Goal: Task Accomplishment & Management: Contribute content

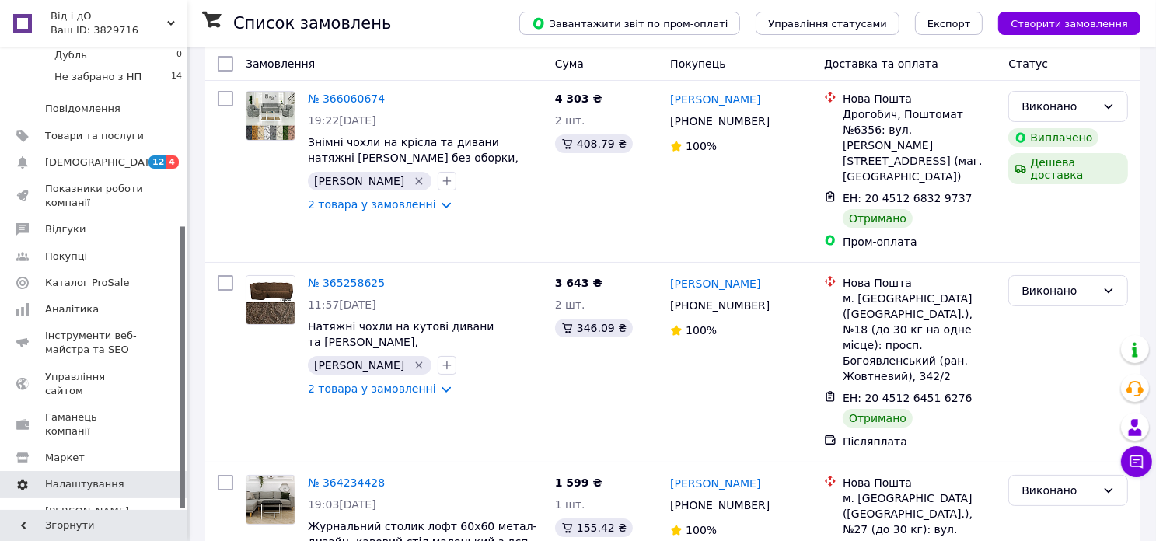
scroll to position [255, 0]
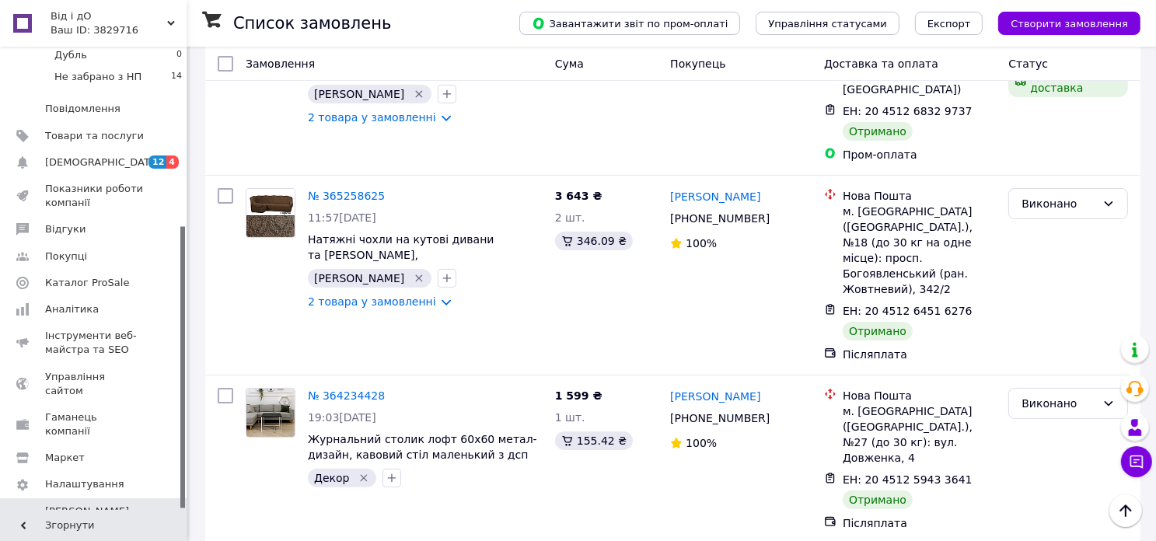
click at [81, 504] on span "[PERSON_NAME] та рахунки Prom мікс 6 000 (13 місяців)" at bounding box center [94, 532] width 99 height 57
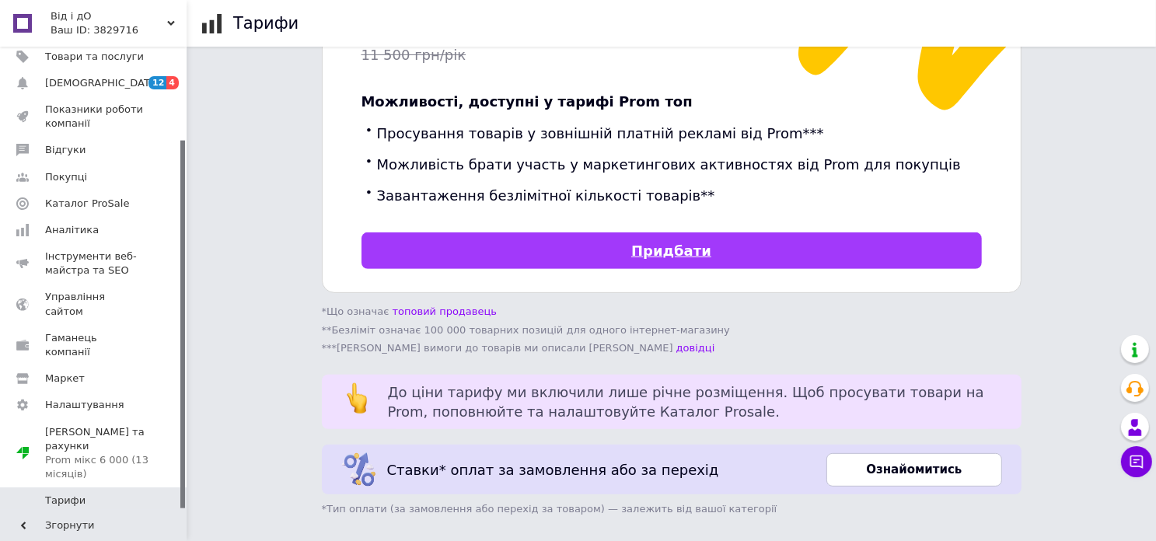
scroll to position [544, 0]
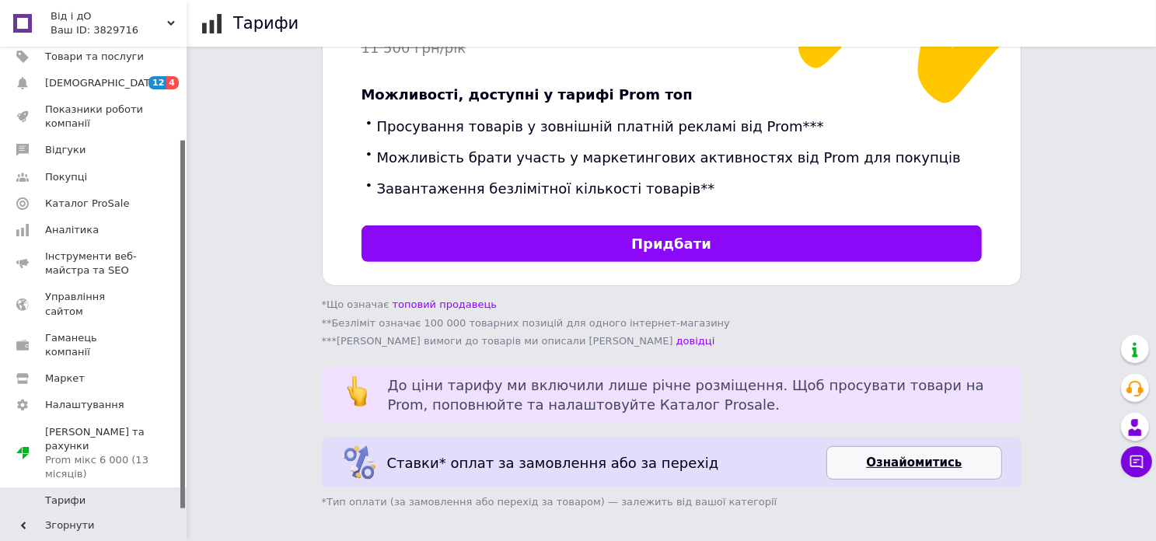
click at [863, 451] on link "Ознайомитись" at bounding box center [913, 462] width 175 height 33
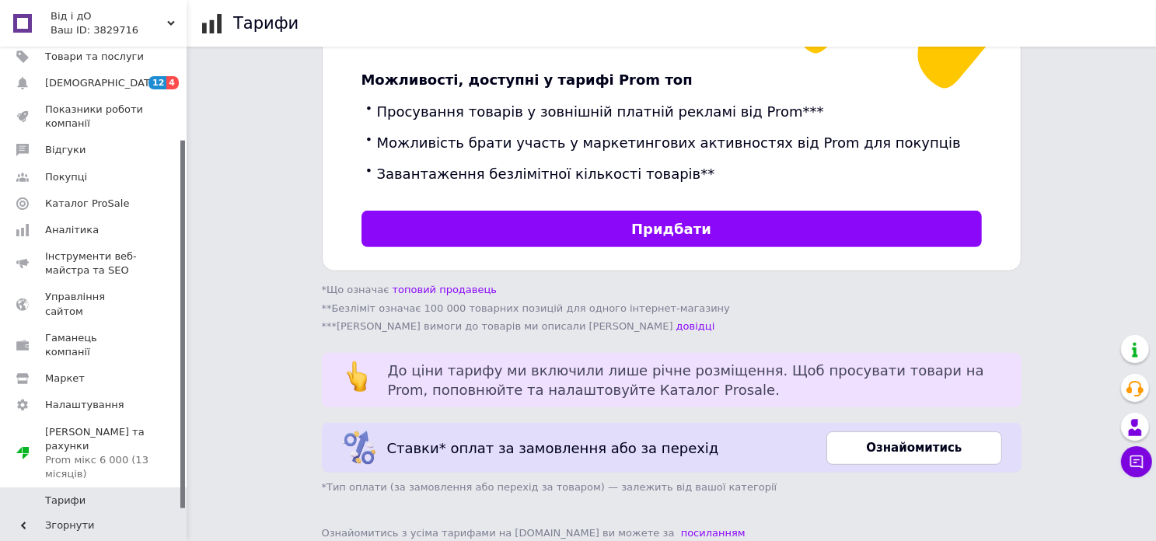
scroll to position [567, 0]
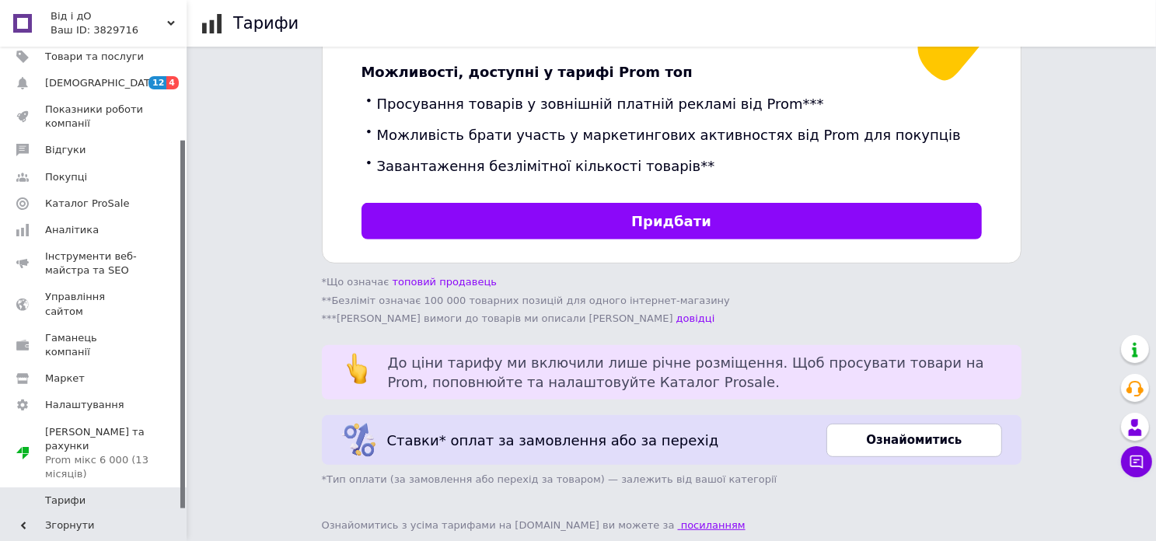
click at [678, 519] on link "посиланням" at bounding box center [712, 525] width 68 height 12
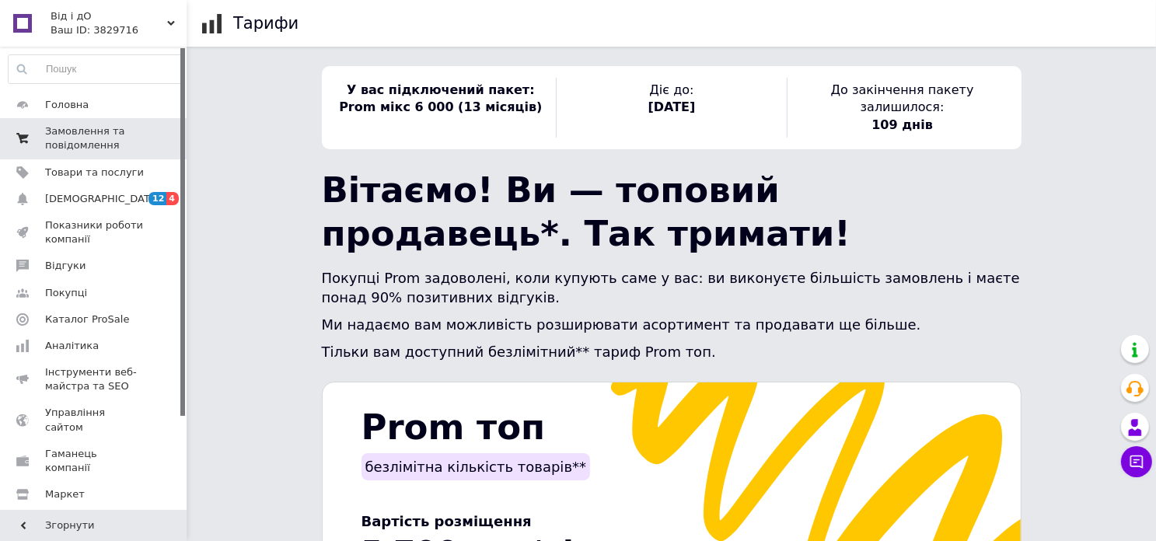
scroll to position [0, 0]
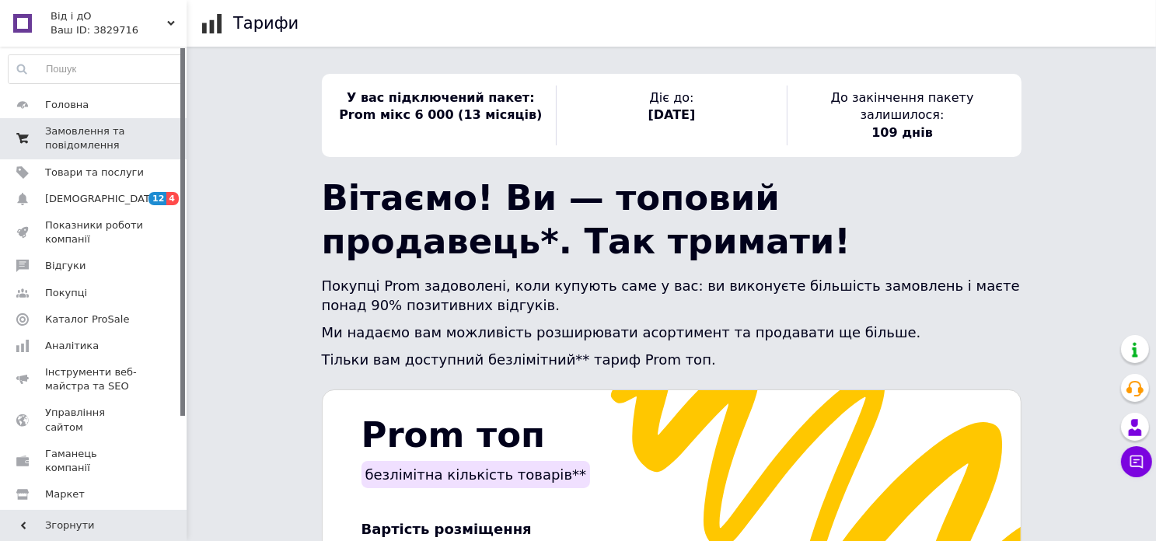
click at [62, 139] on span "Замовлення та повідомлення" at bounding box center [94, 138] width 99 height 28
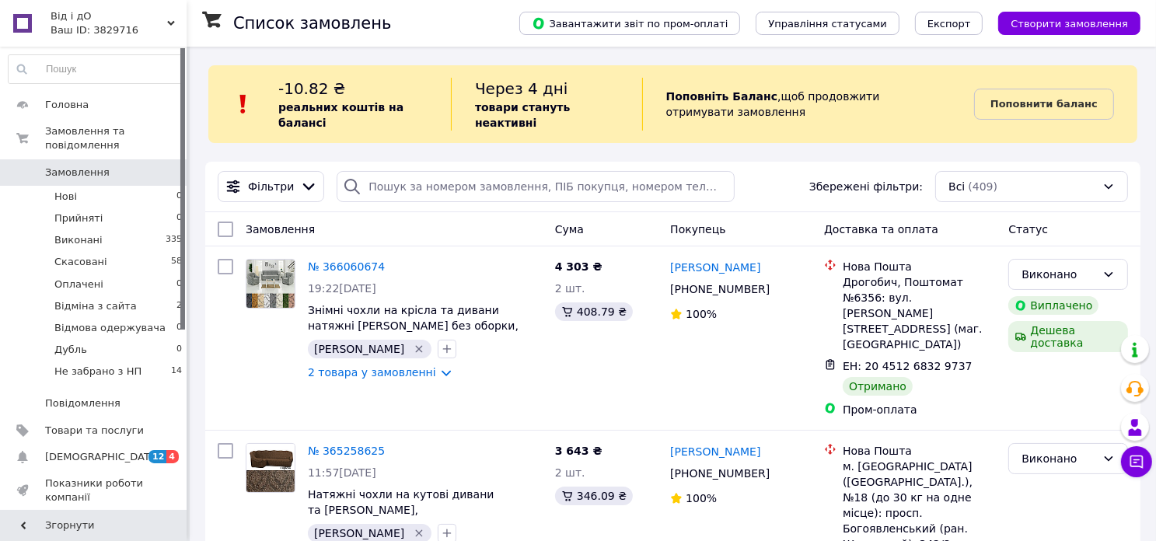
click at [68, 29] on div "Ваш ID: 3829716" at bounding box center [119, 30] width 136 height 14
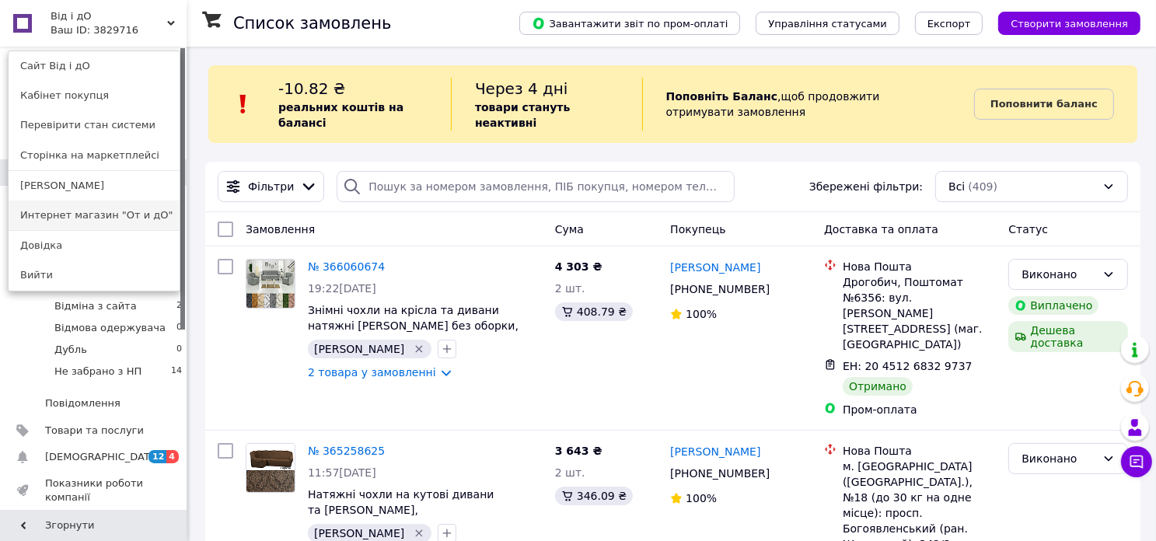
click at [94, 216] on link "Интернет магазин "От и дО"" at bounding box center [94, 216] width 171 height 30
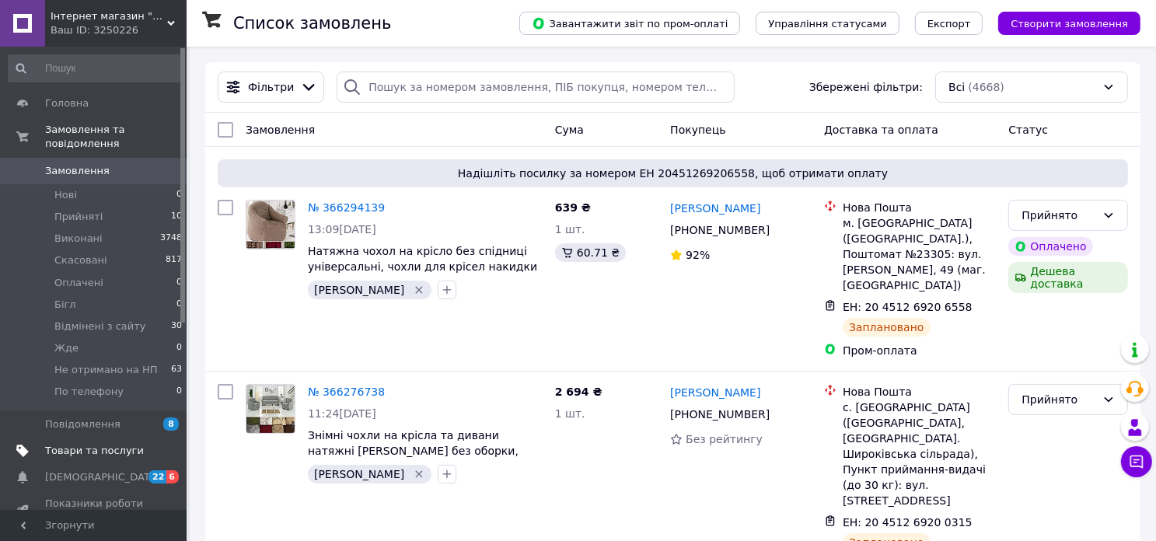
click at [72, 444] on span "Товари та послуги" at bounding box center [94, 451] width 99 height 14
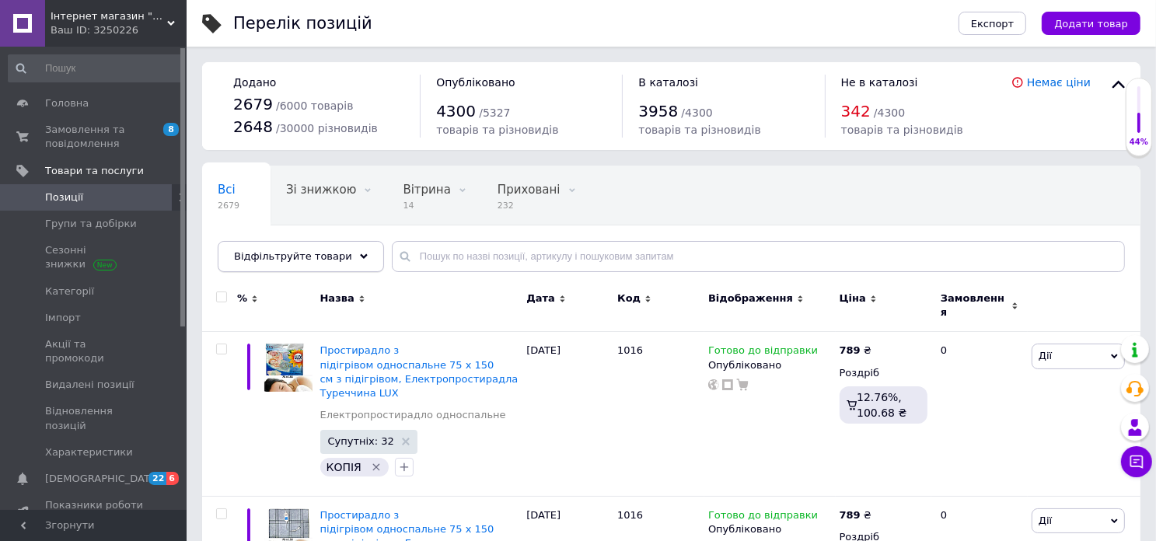
click at [323, 257] on span "Відфільтруйте товари" at bounding box center [293, 256] width 118 height 12
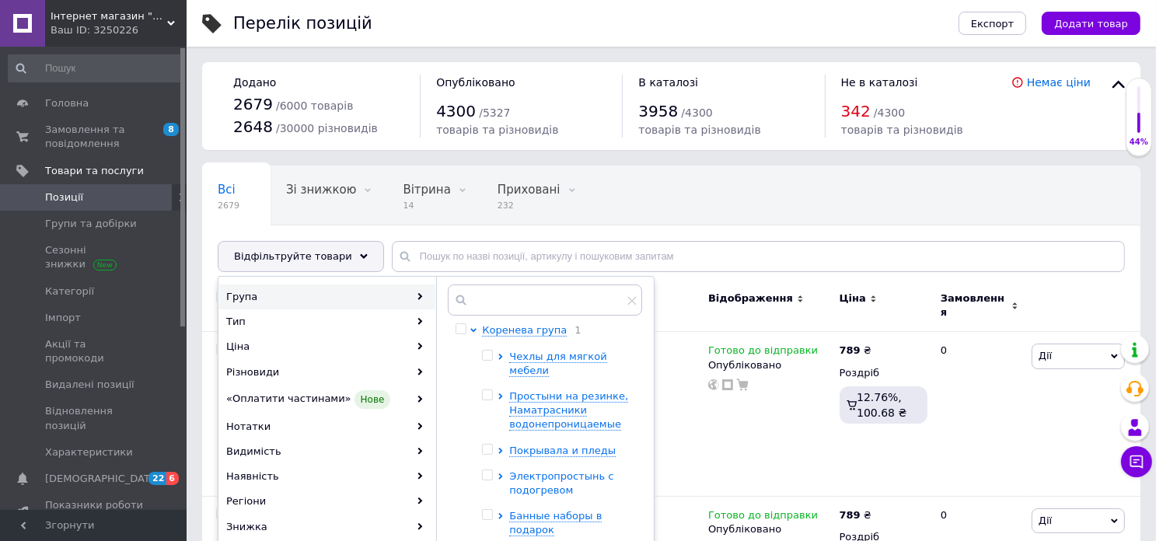
click at [498, 475] on icon at bounding box center [500, 476] width 6 height 6
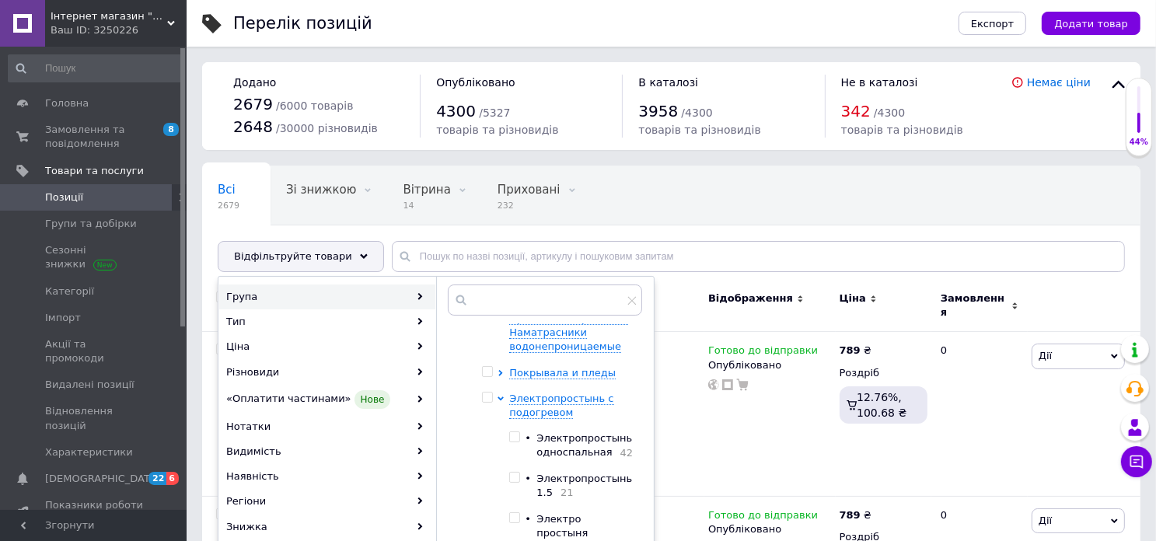
scroll to position [155, 0]
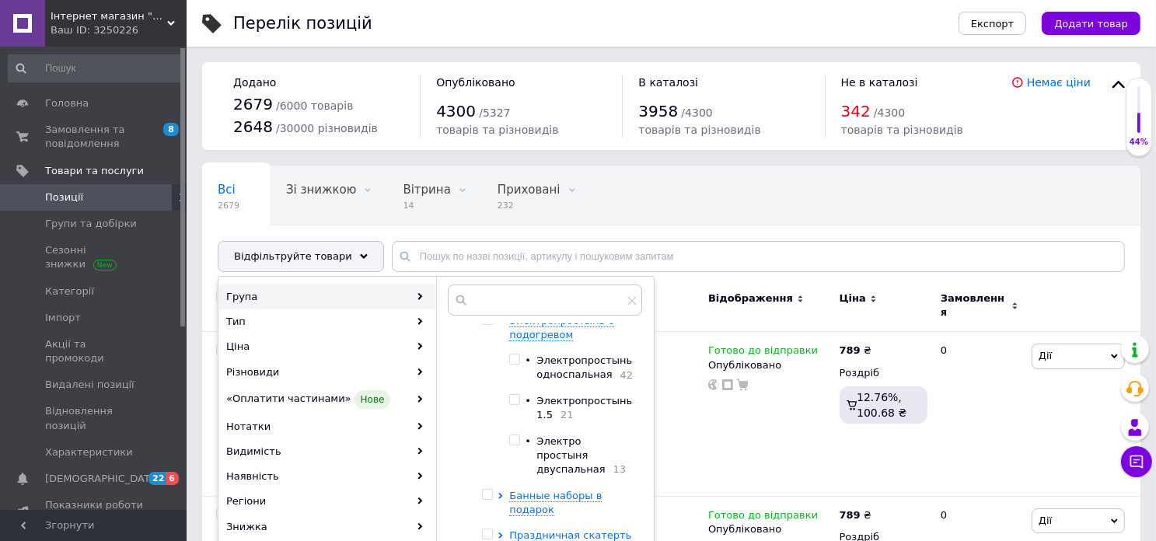
click at [513, 361] on input "checkbox" at bounding box center [514, 359] width 10 height 10
checkbox input "true"
click at [512, 398] on input "checkbox" at bounding box center [514, 400] width 10 height 10
checkbox input "true"
click at [515, 441] on input "checkbox" at bounding box center [514, 440] width 10 height 10
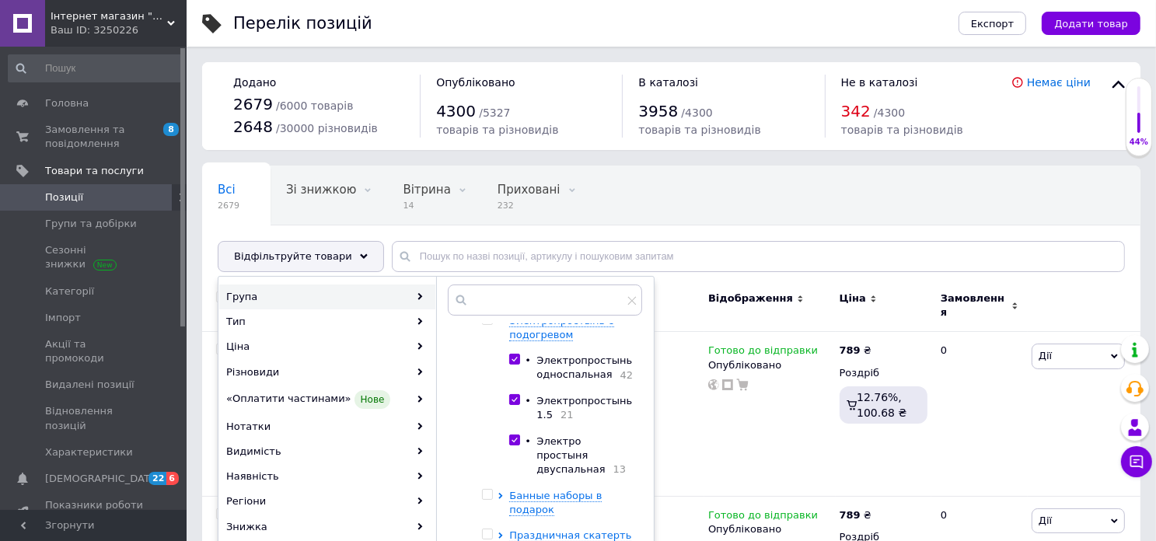
checkbox input "true"
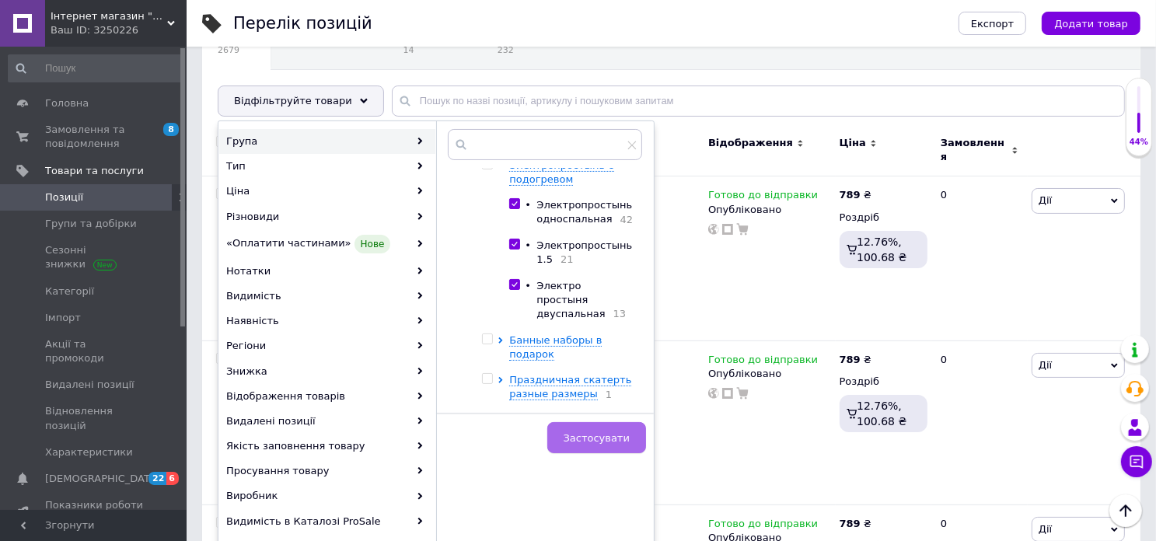
click at [620, 435] on span "Застосувати" at bounding box center [597, 438] width 66 height 12
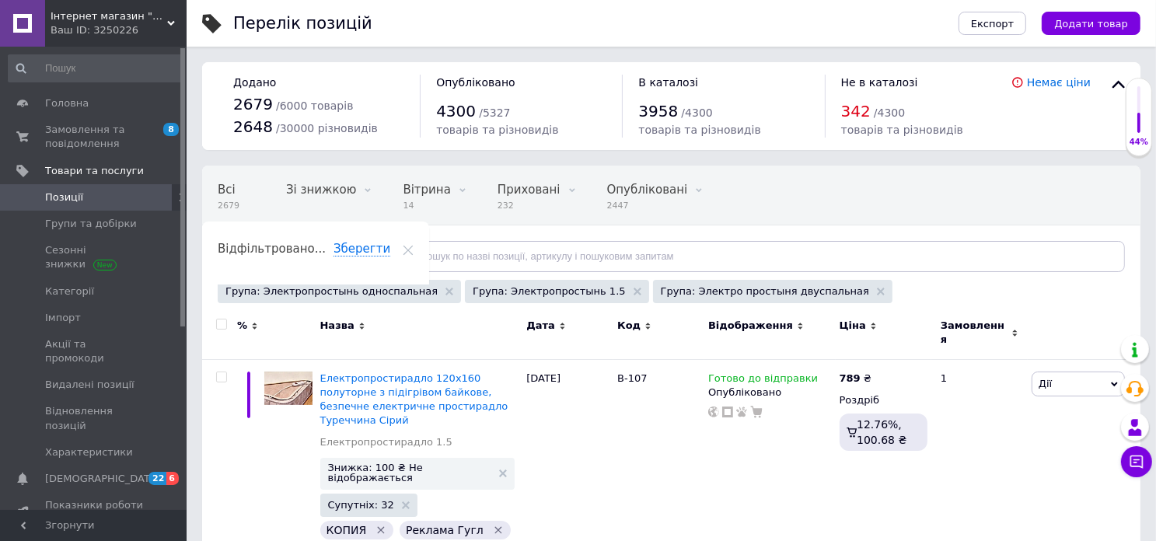
click at [221, 323] on input "checkbox" at bounding box center [221, 324] width 10 height 10
checkbox input "true"
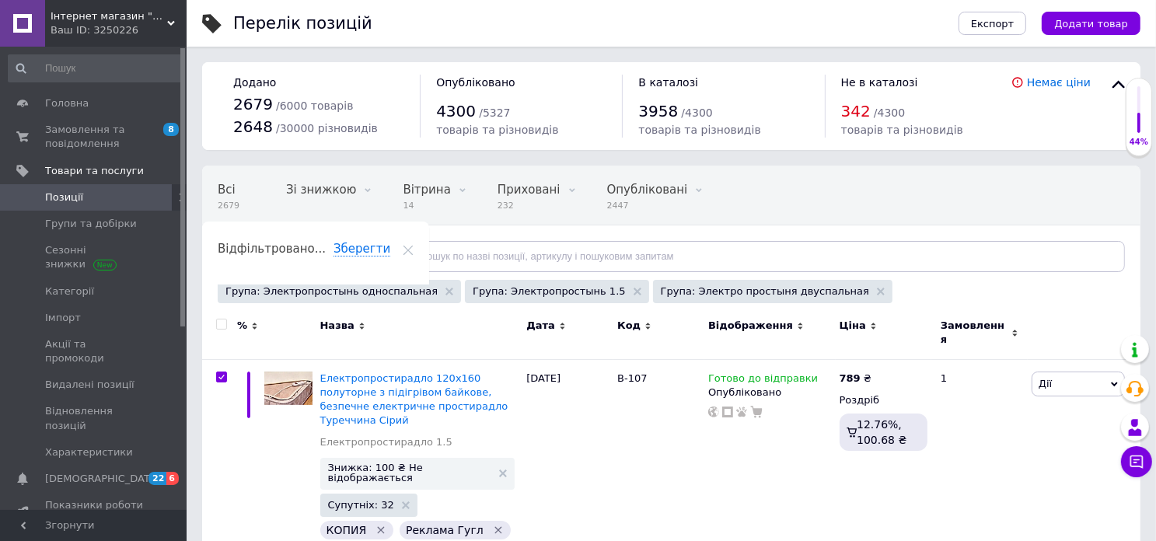
checkbox input "true"
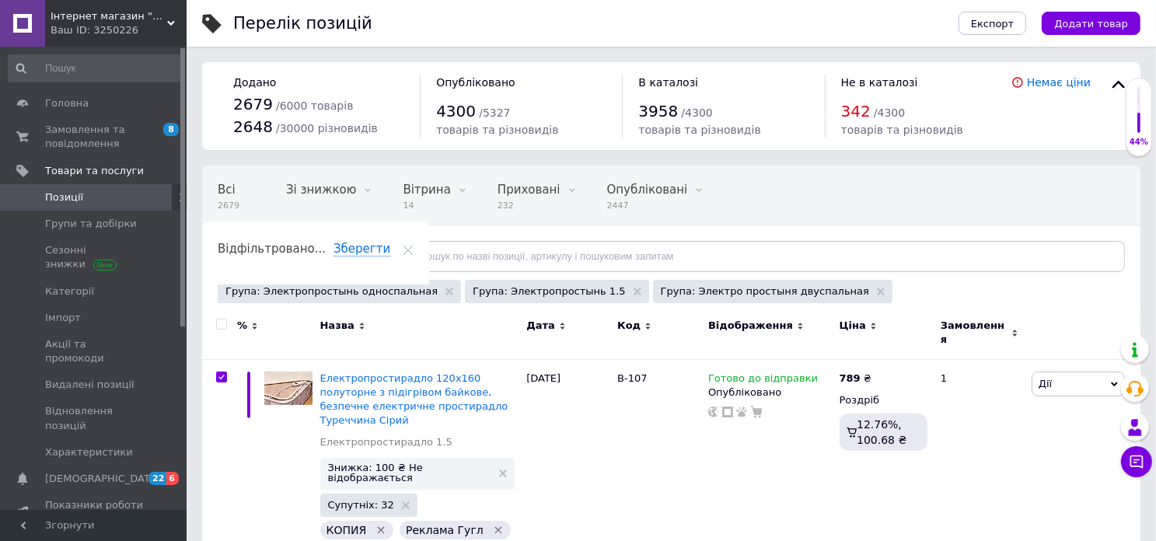
checkbox input "true"
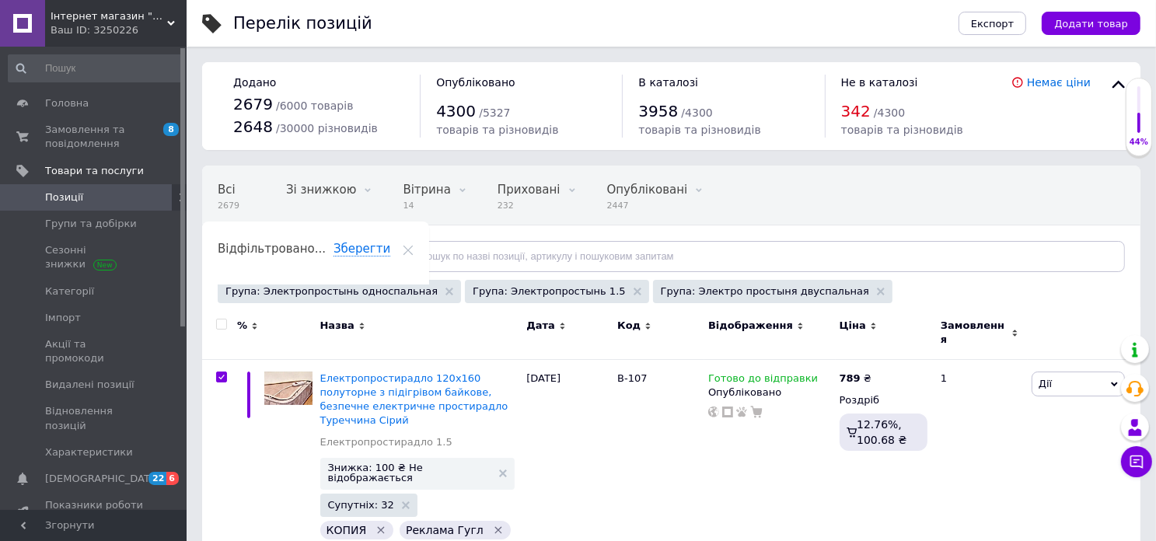
checkbox input "true"
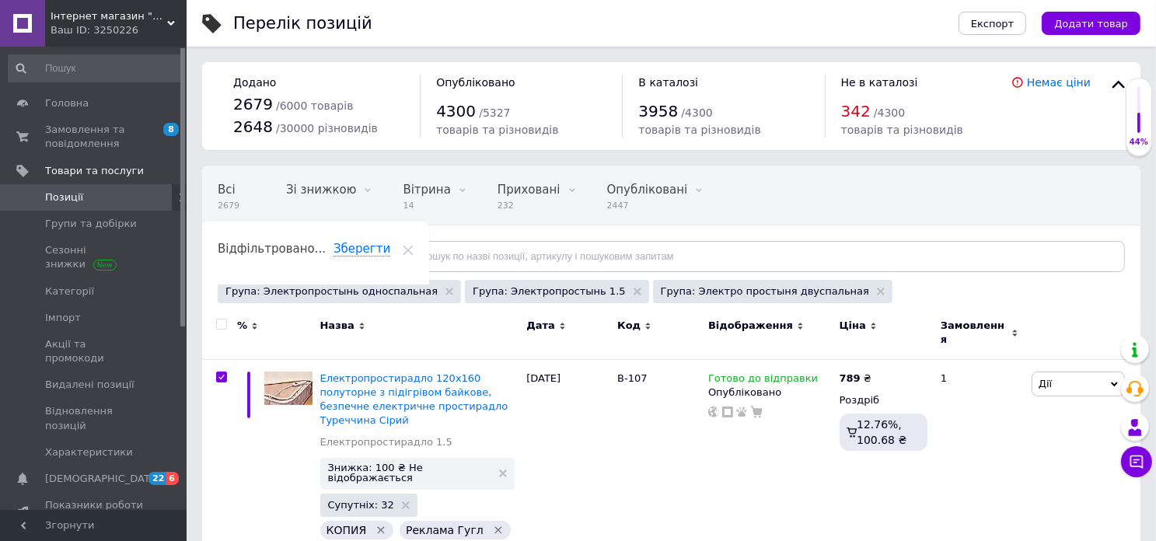
checkbox input "true"
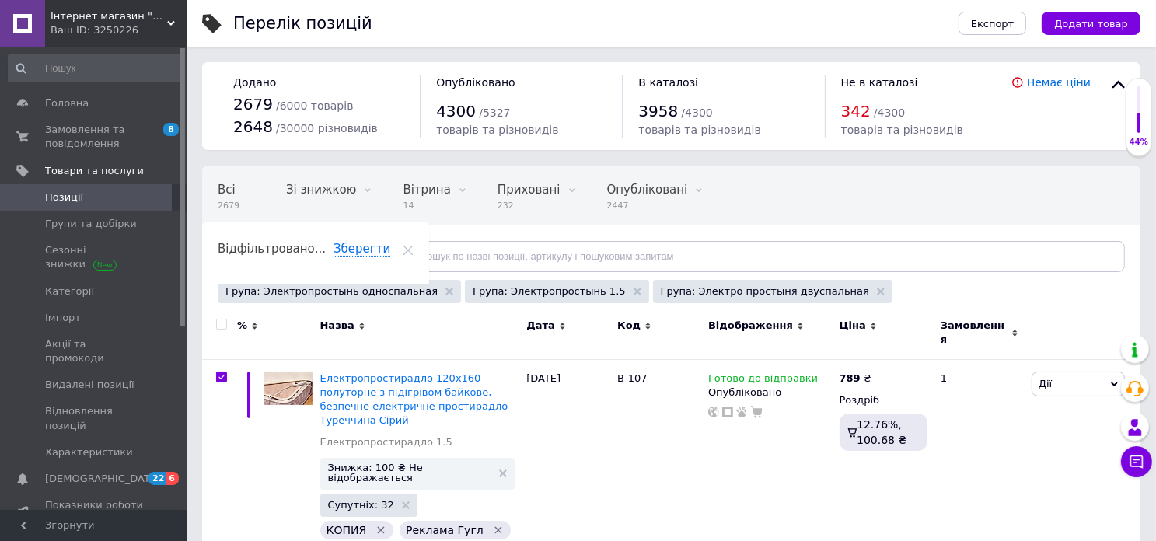
checkbox input "true"
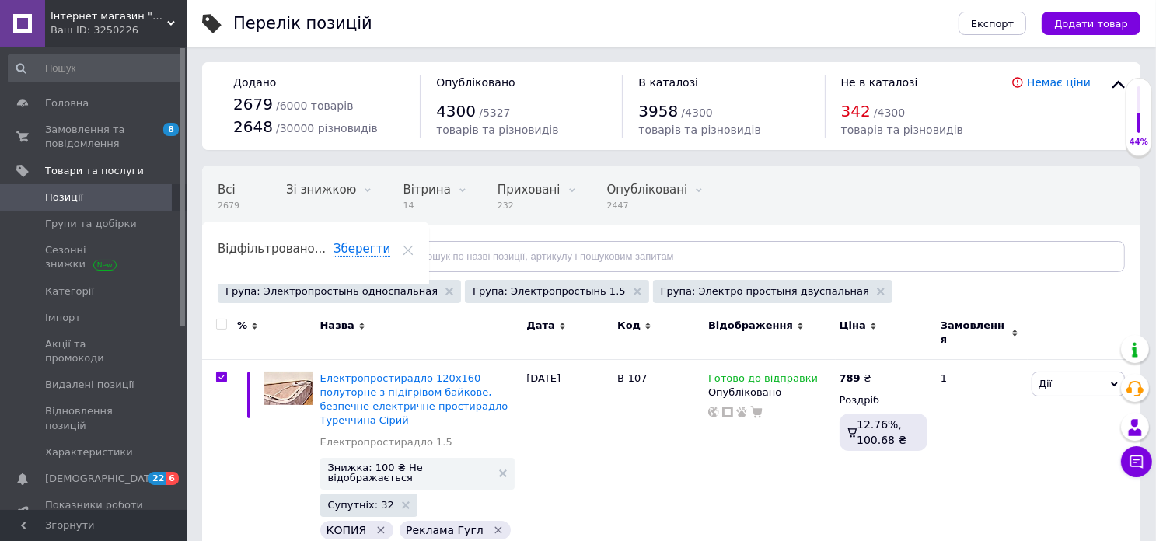
checkbox input "true"
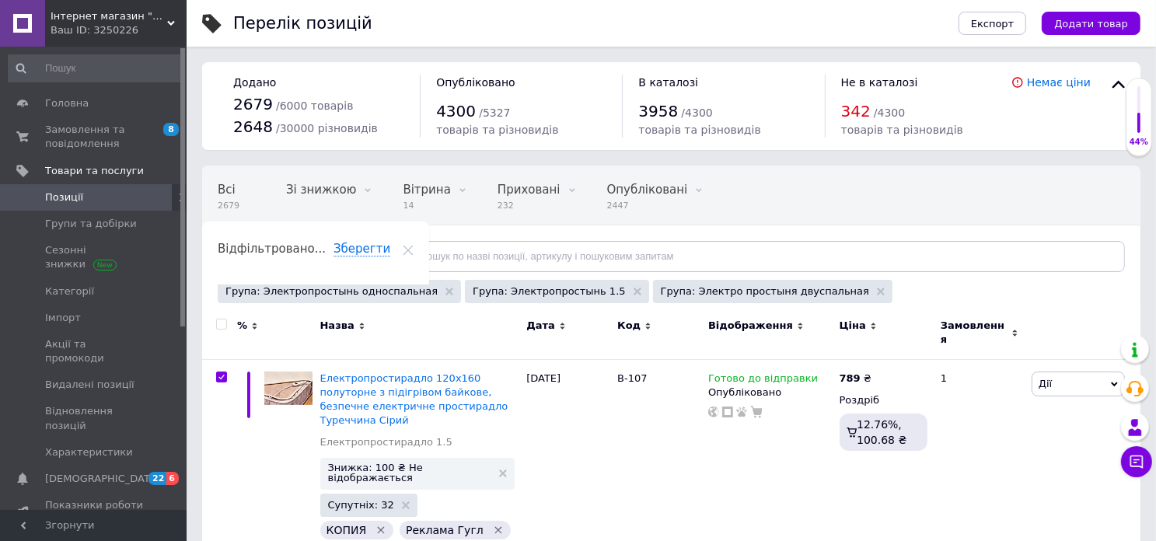
checkbox input "true"
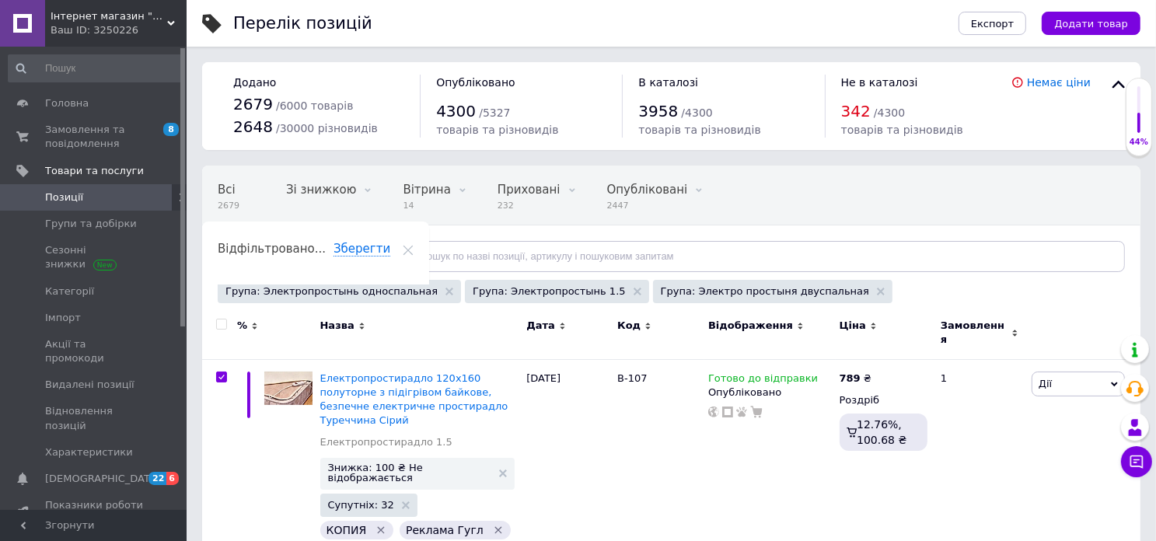
checkbox input "true"
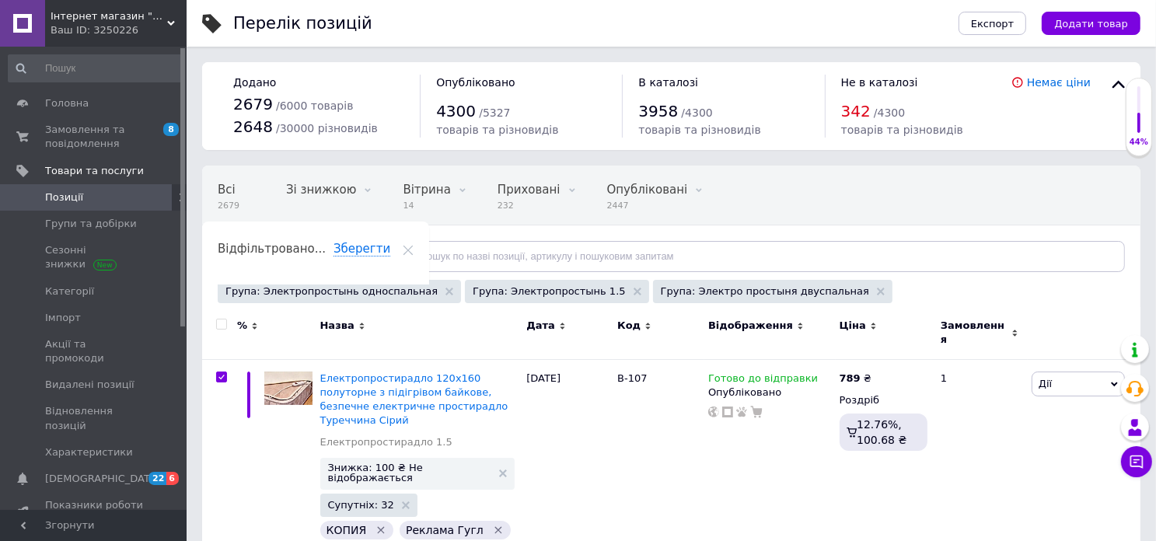
checkbox input "true"
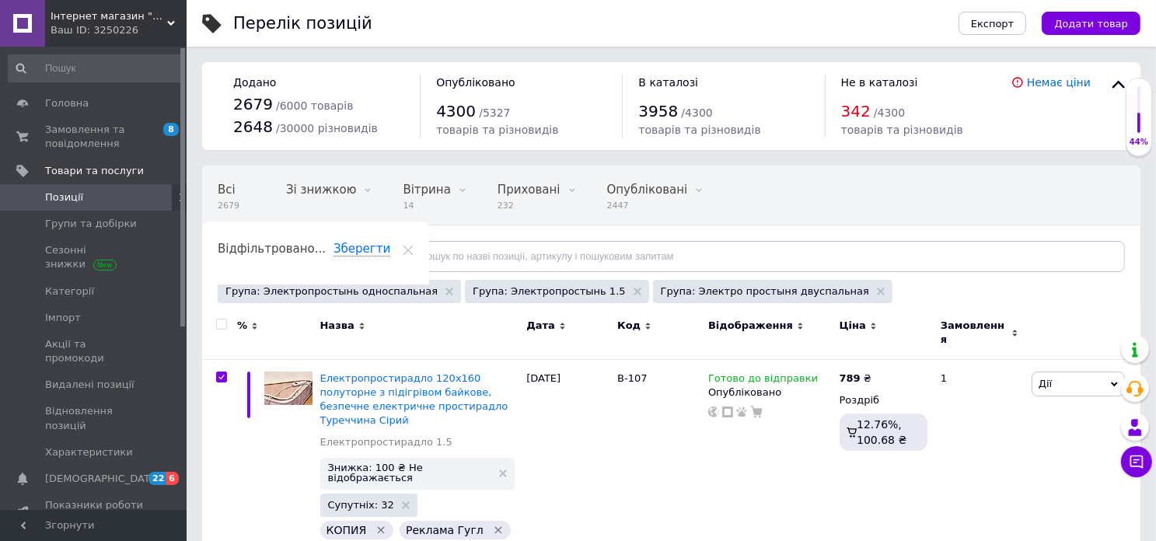
checkbox input "true"
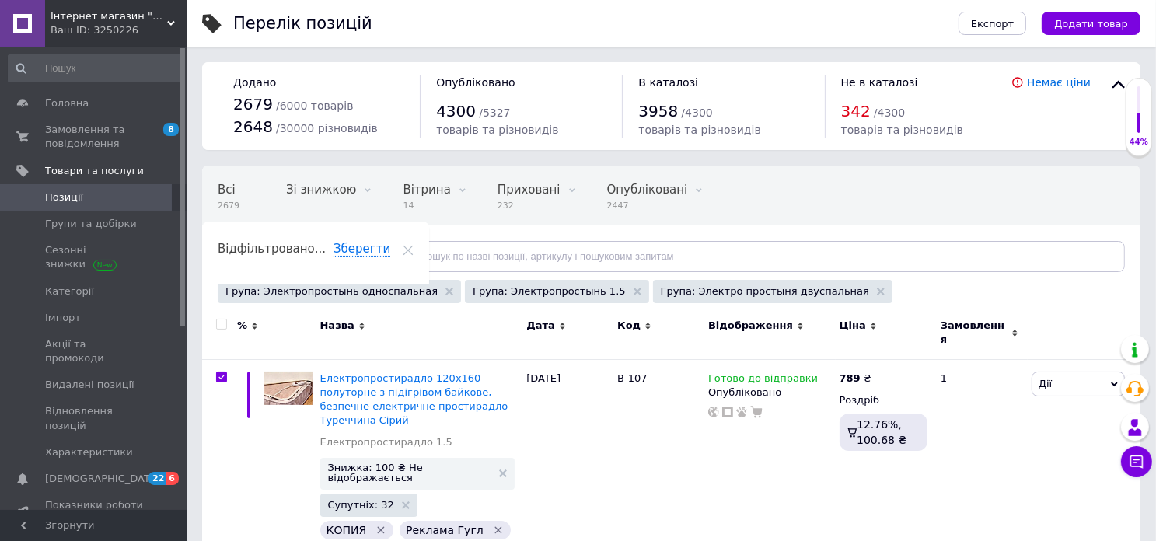
checkbox input "true"
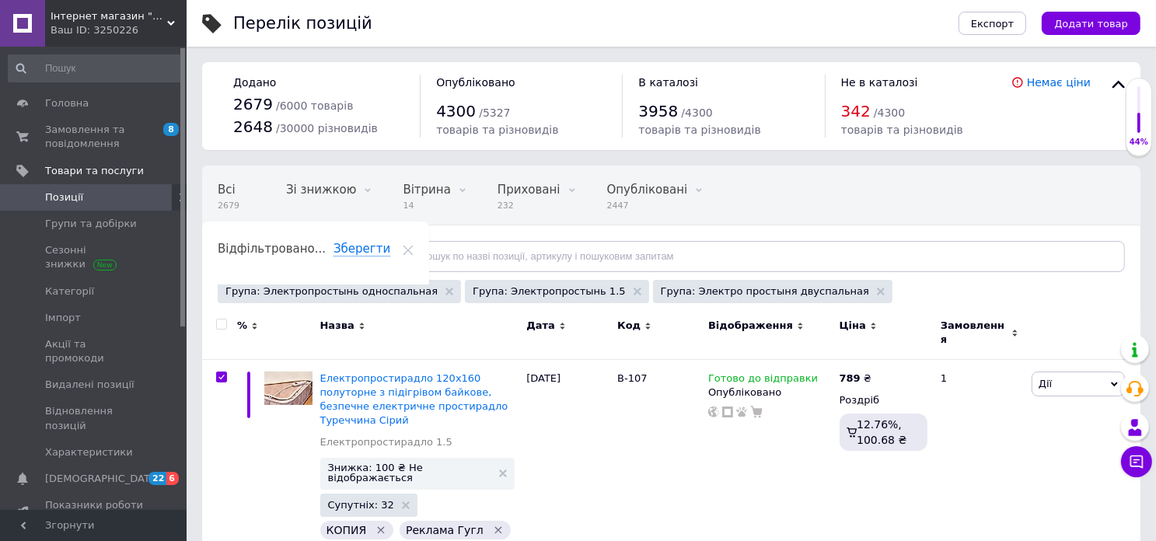
checkbox input "true"
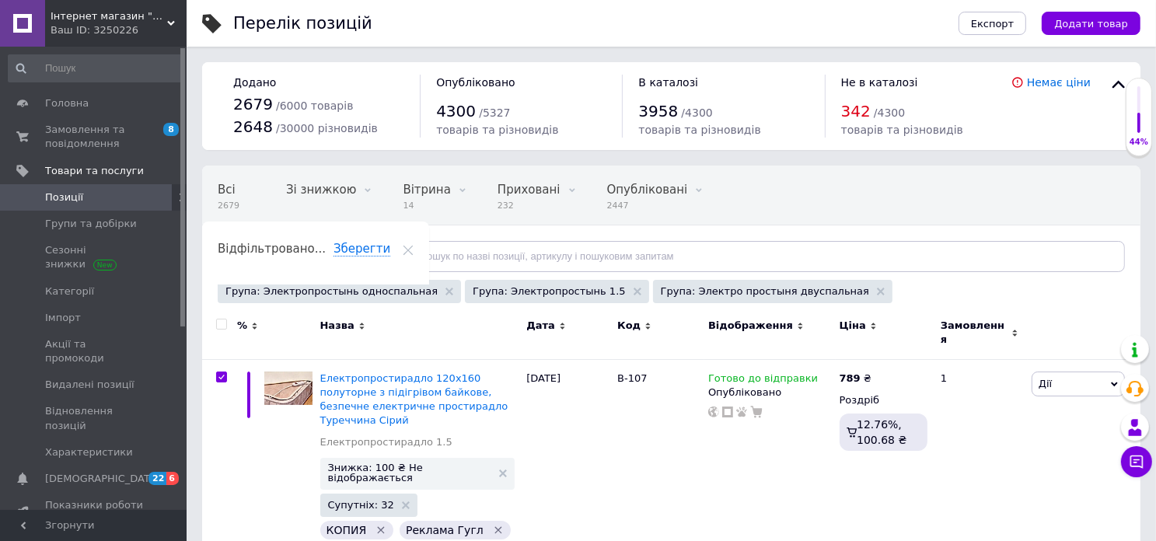
checkbox input "true"
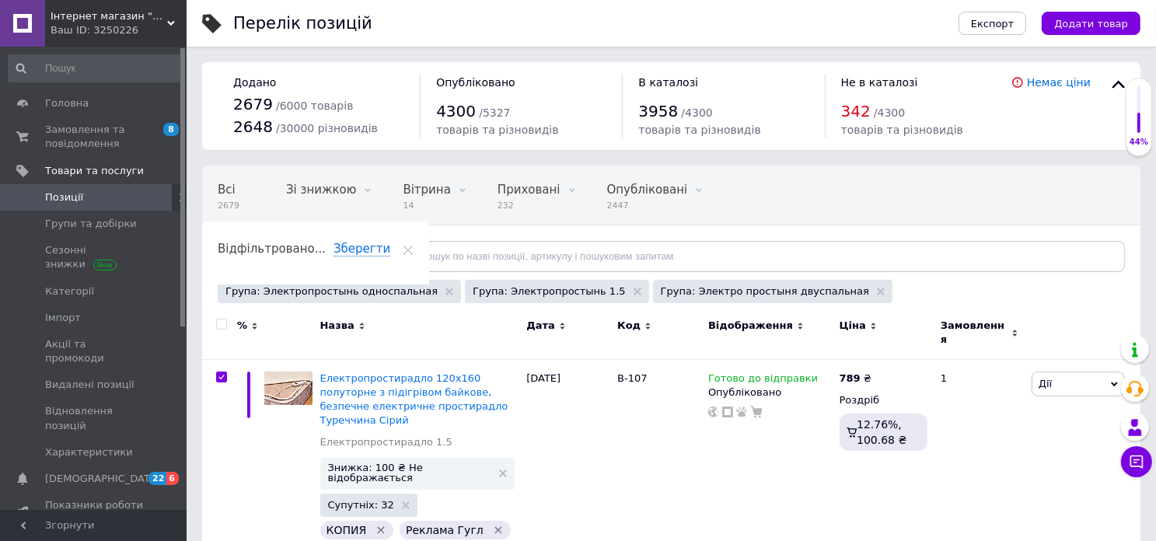
checkbox input "true"
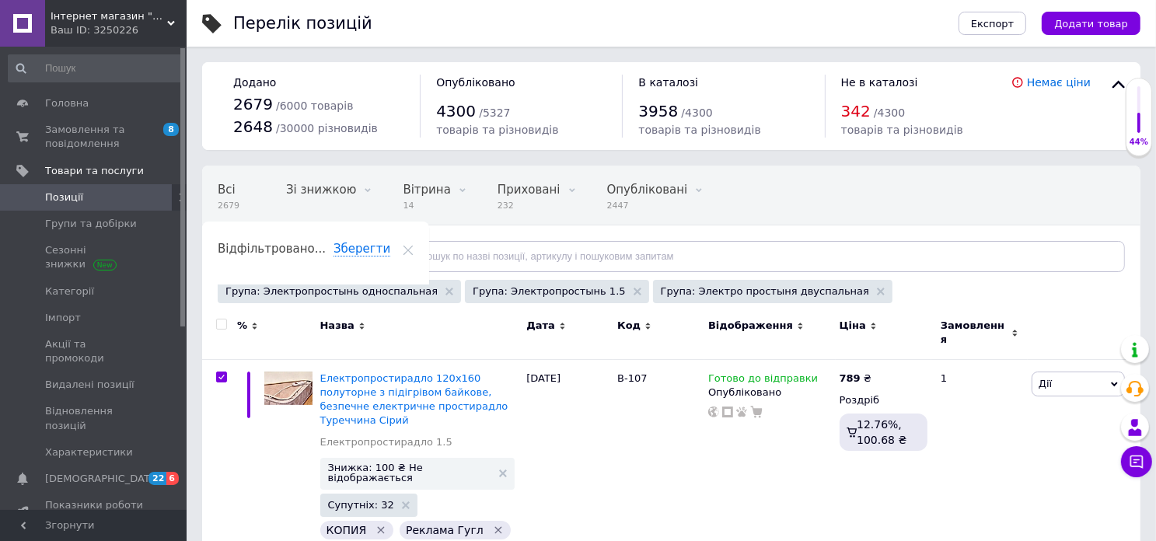
checkbox input "true"
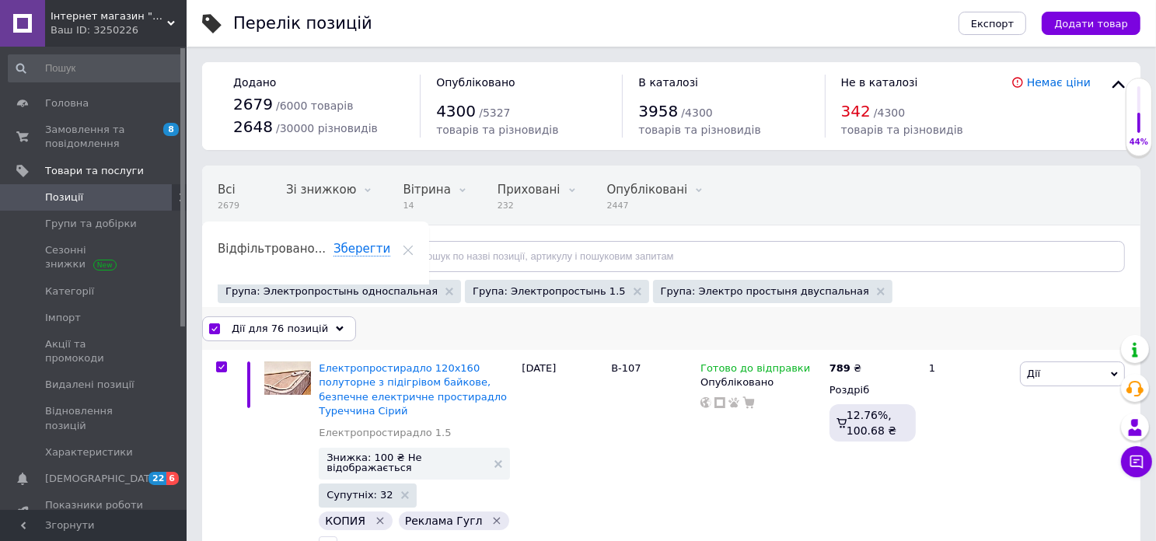
click at [336, 326] on icon at bounding box center [340, 329] width 8 height 8
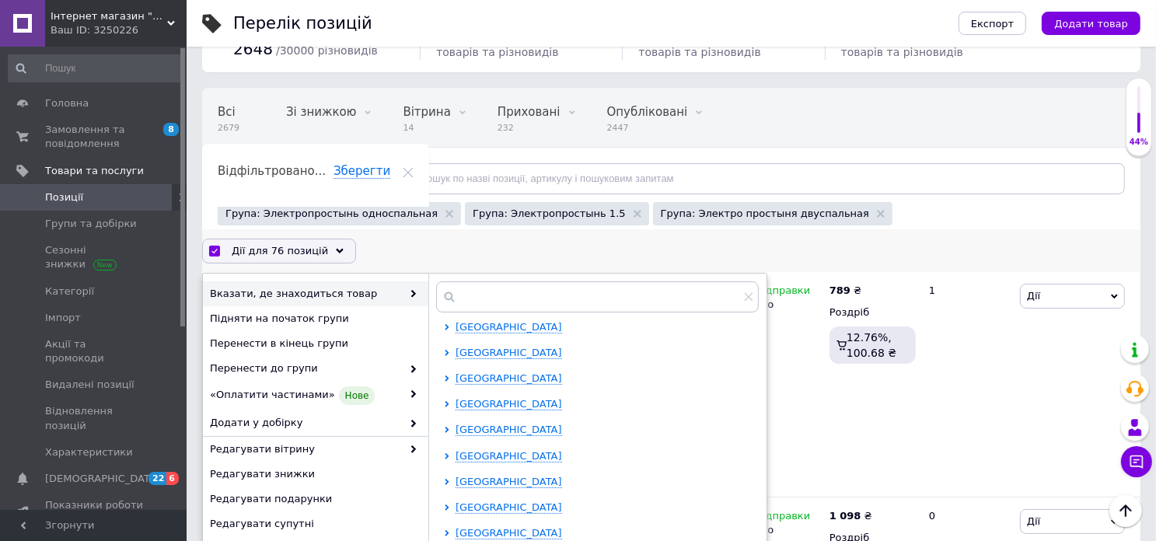
click at [266, 295] on span "Вказати, де знаходиться товар" at bounding box center [306, 294] width 192 height 14
click at [448, 427] on icon at bounding box center [447, 429] width 4 height 6
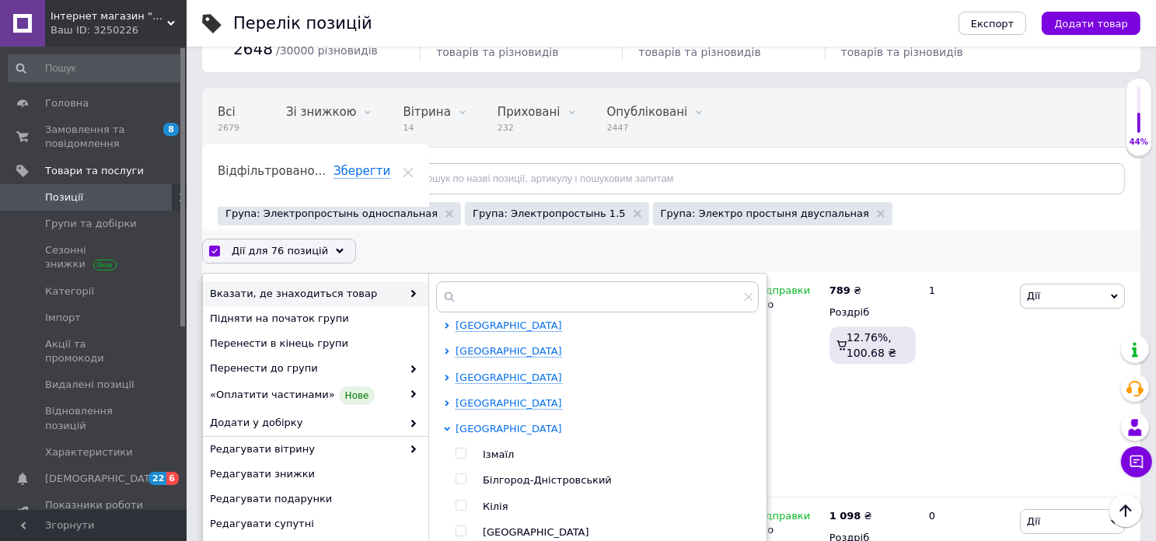
scroll to position [311, 0]
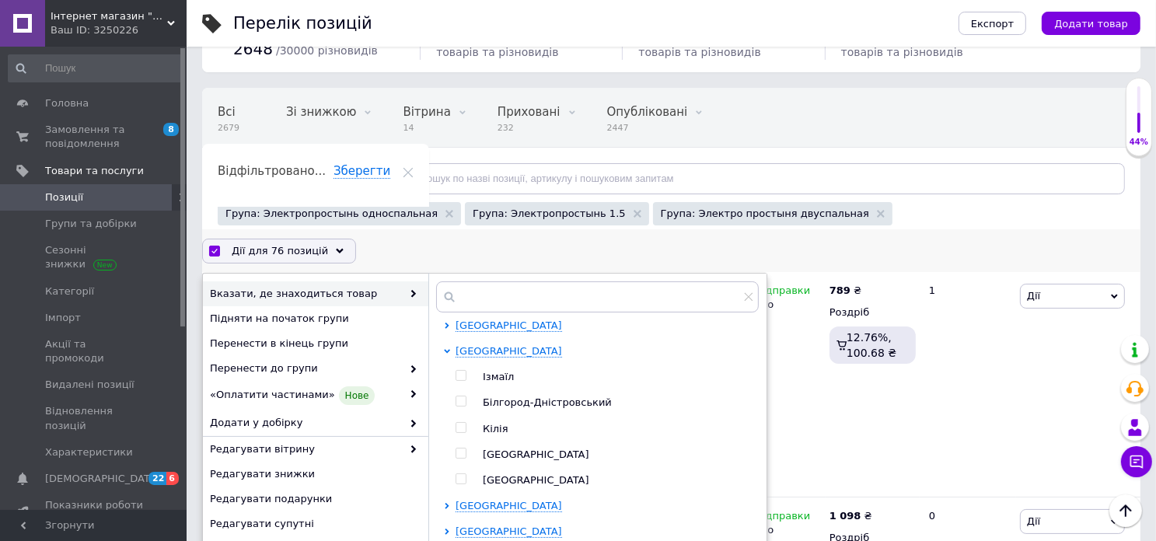
click at [458, 456] on input "checkbox" at bounding box center [461, 454] width 10 height 10
checkbox input "true"
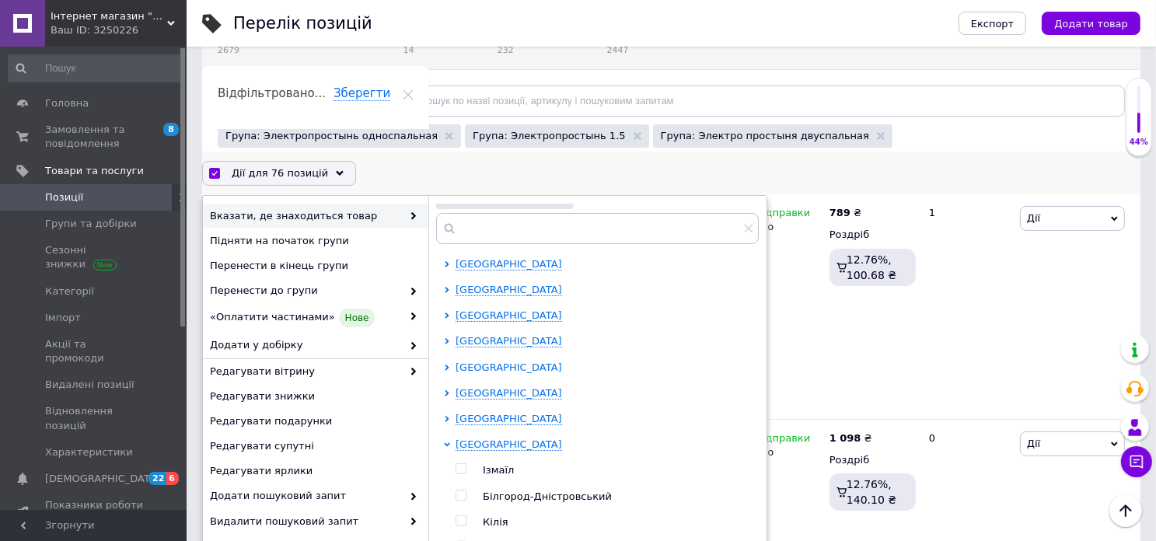
scroll to position [122, 0]
click at [449, 340] on icon at bounding box center [447, 343] width 6 height 6
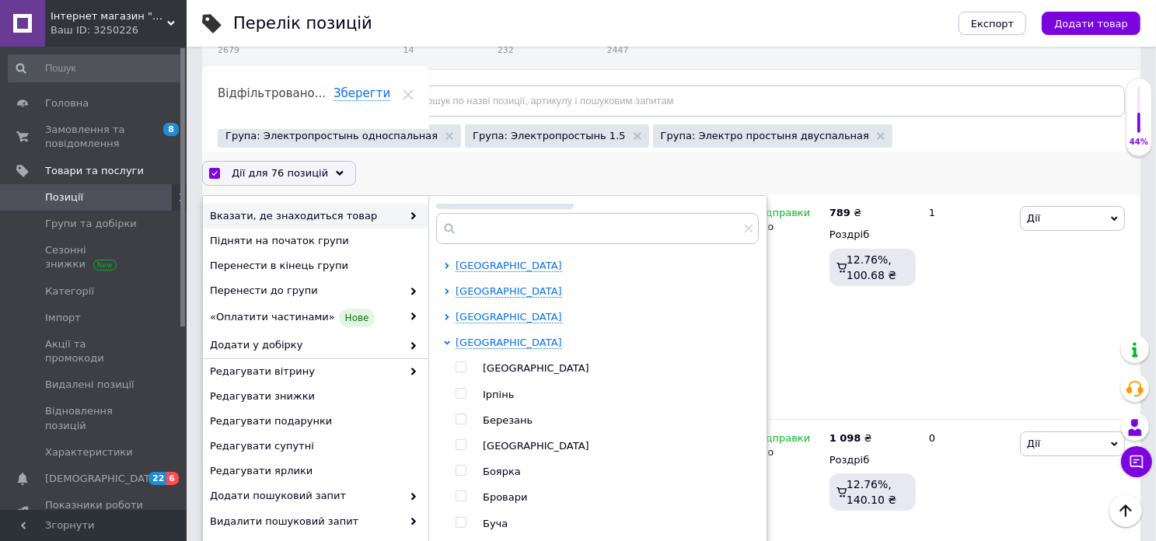
click at [460, 368] on input "checkbox" at bounding box center [461, 367] width 10 height 10
checkbox input "true"
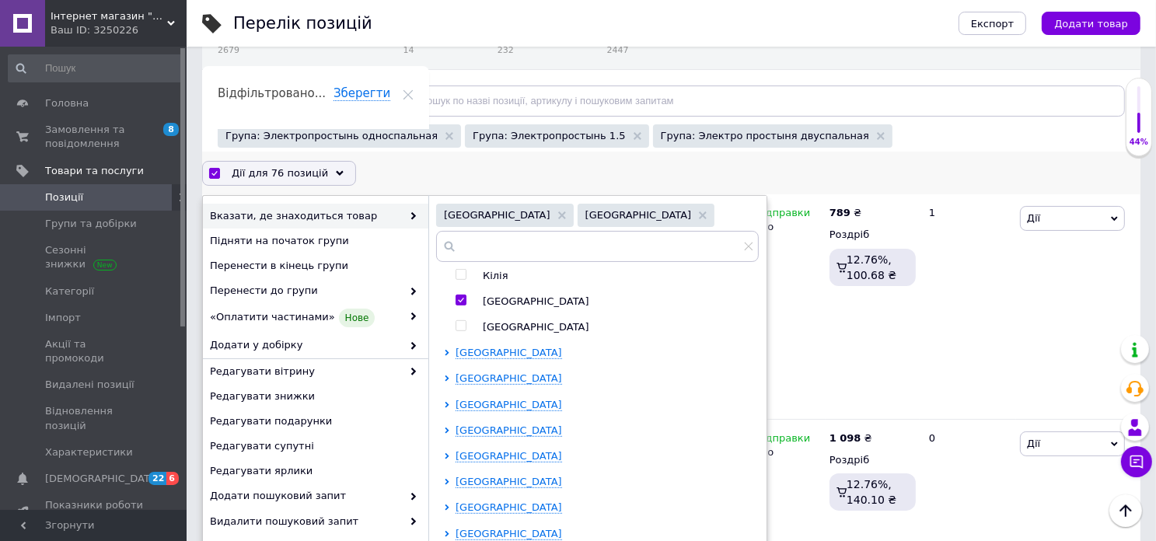
scroll to position [976, 0]
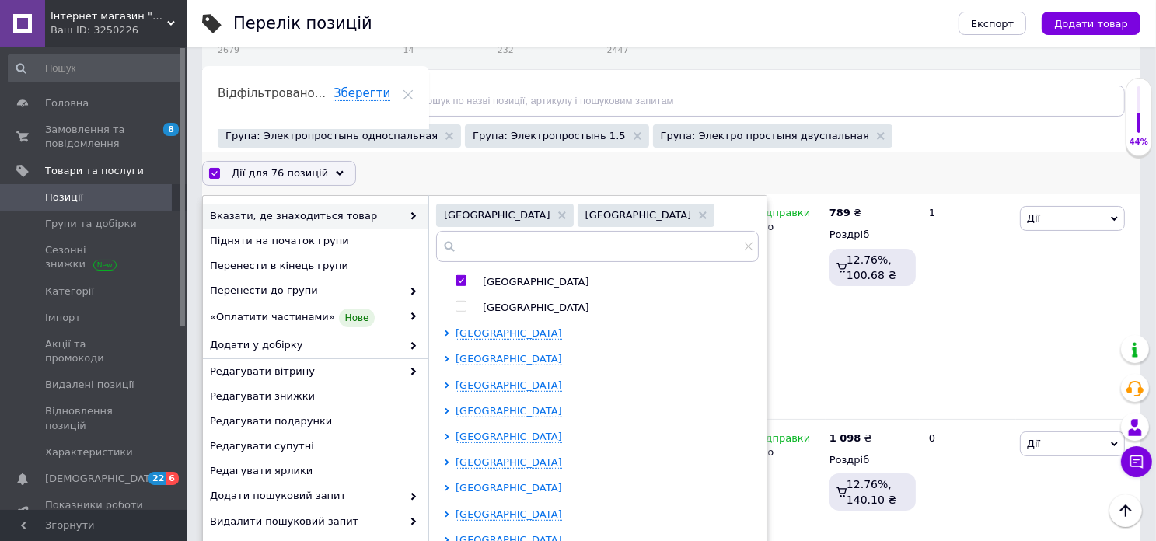
click at [449, 486] on icon at bounding box center [447, 488] width 6 height 6
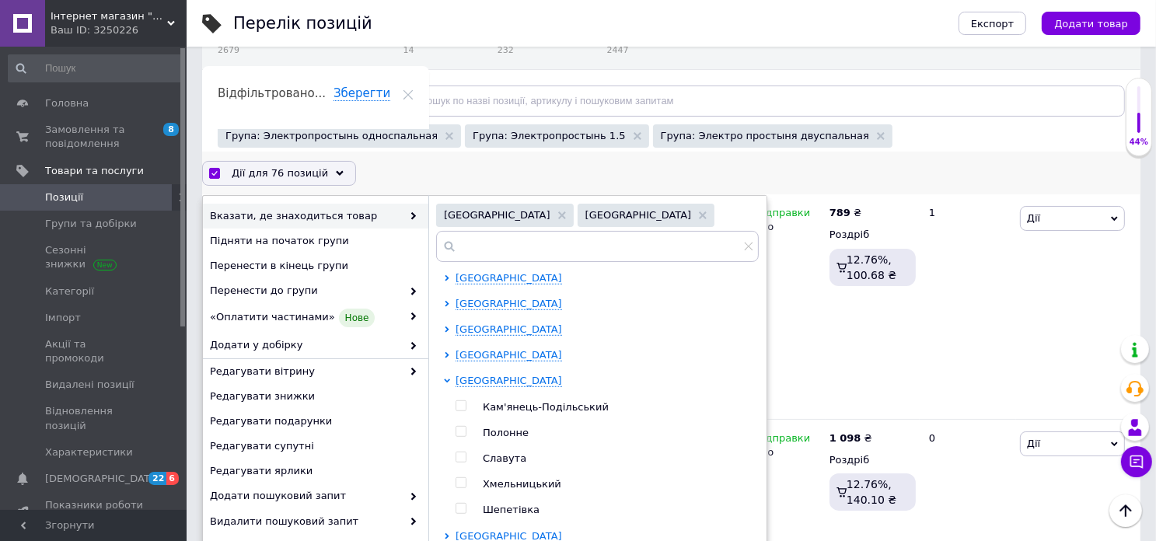
scroll to position [1104, 0]
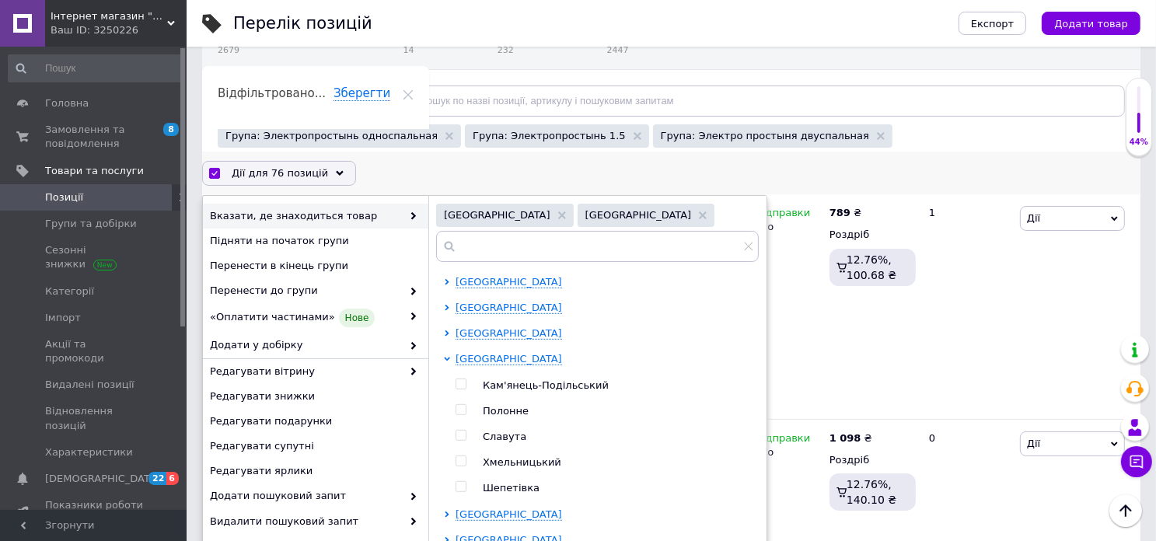
click at [463, 461] on input "checkbox" at bounding box center [461, 461] width 10 height 10
checkbox input "true"
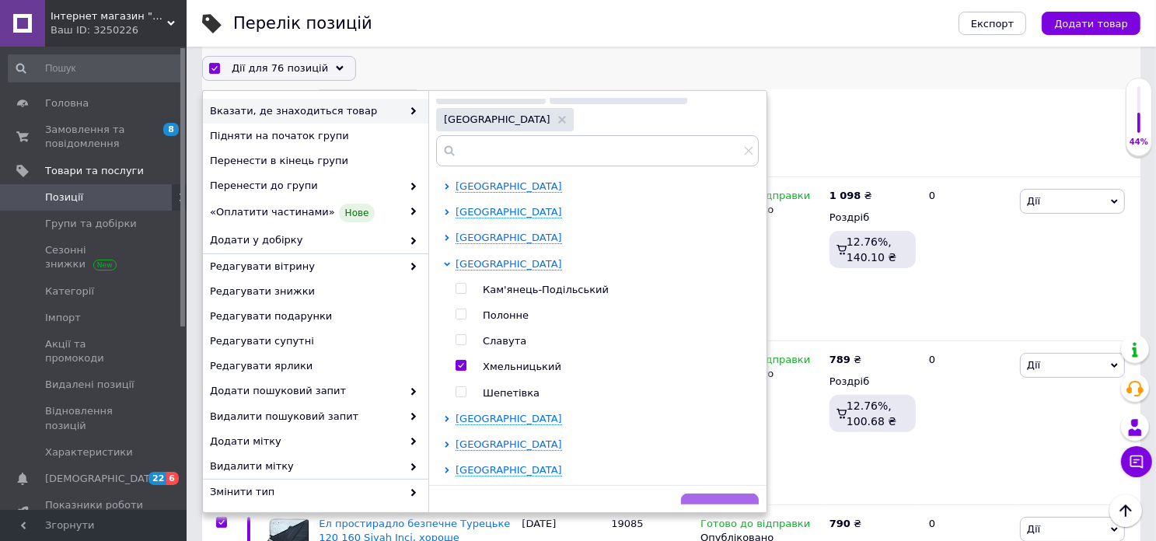
scroll to position [466, 0]
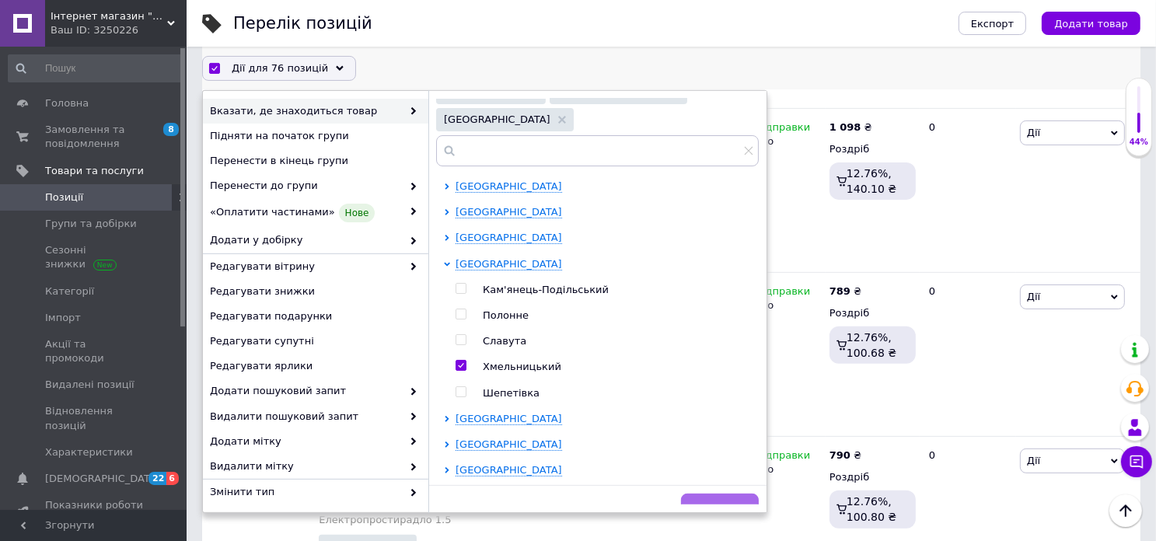
click at [700, 503] on span "Вибрати" at bounding box center [719, 509] width 45 height 12
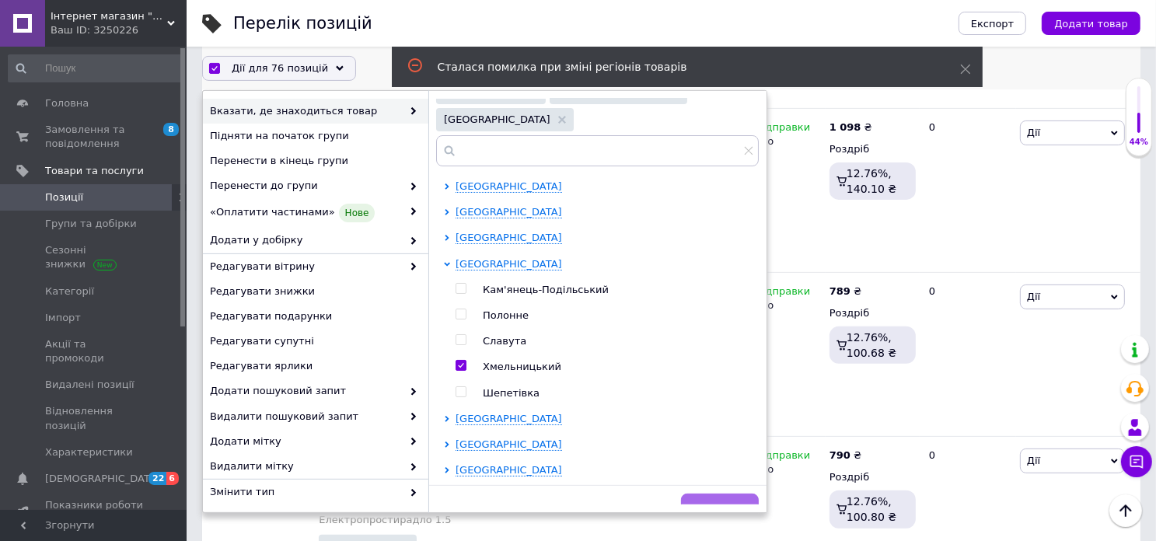
click at [703, 503] on span "Вибрати" at bounding box center [719, 509] width 45 height 12
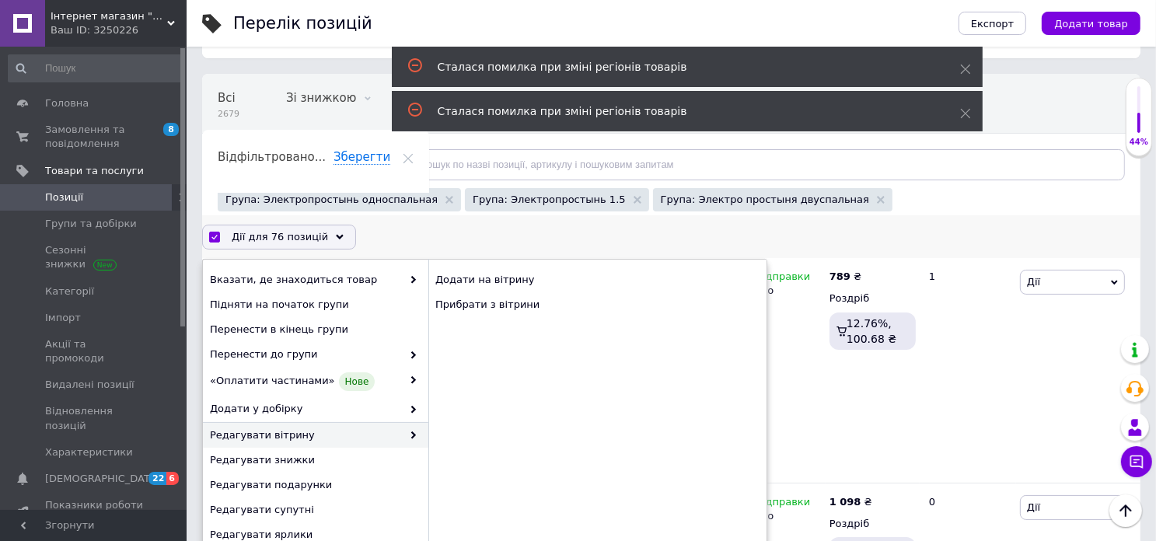
scroll to position [78, 0]
